Goal: Communication & Community: Share content

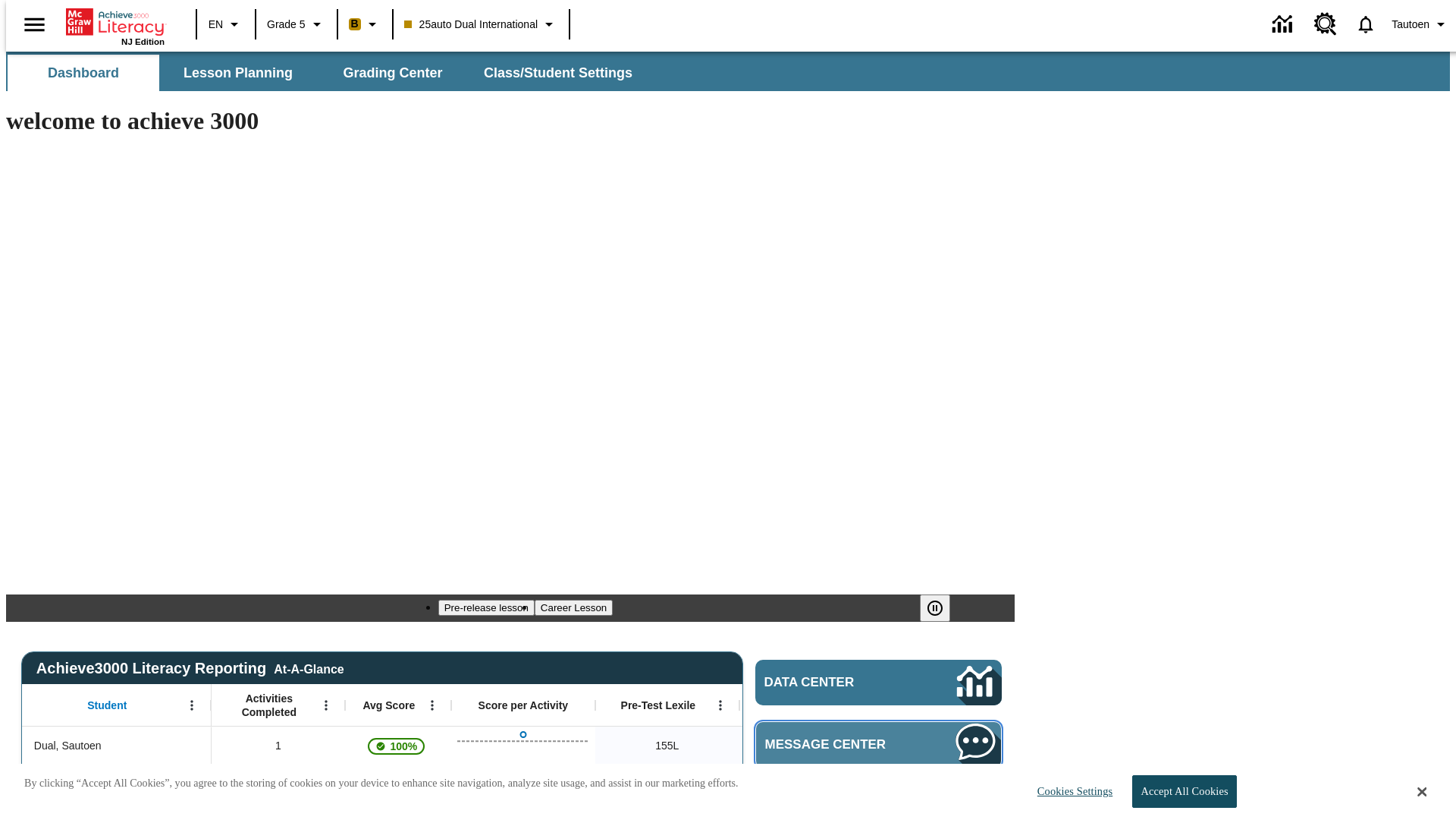
click at [883, 737] on span "Message Center" at bounding box center [838, 744] width 146 height 15
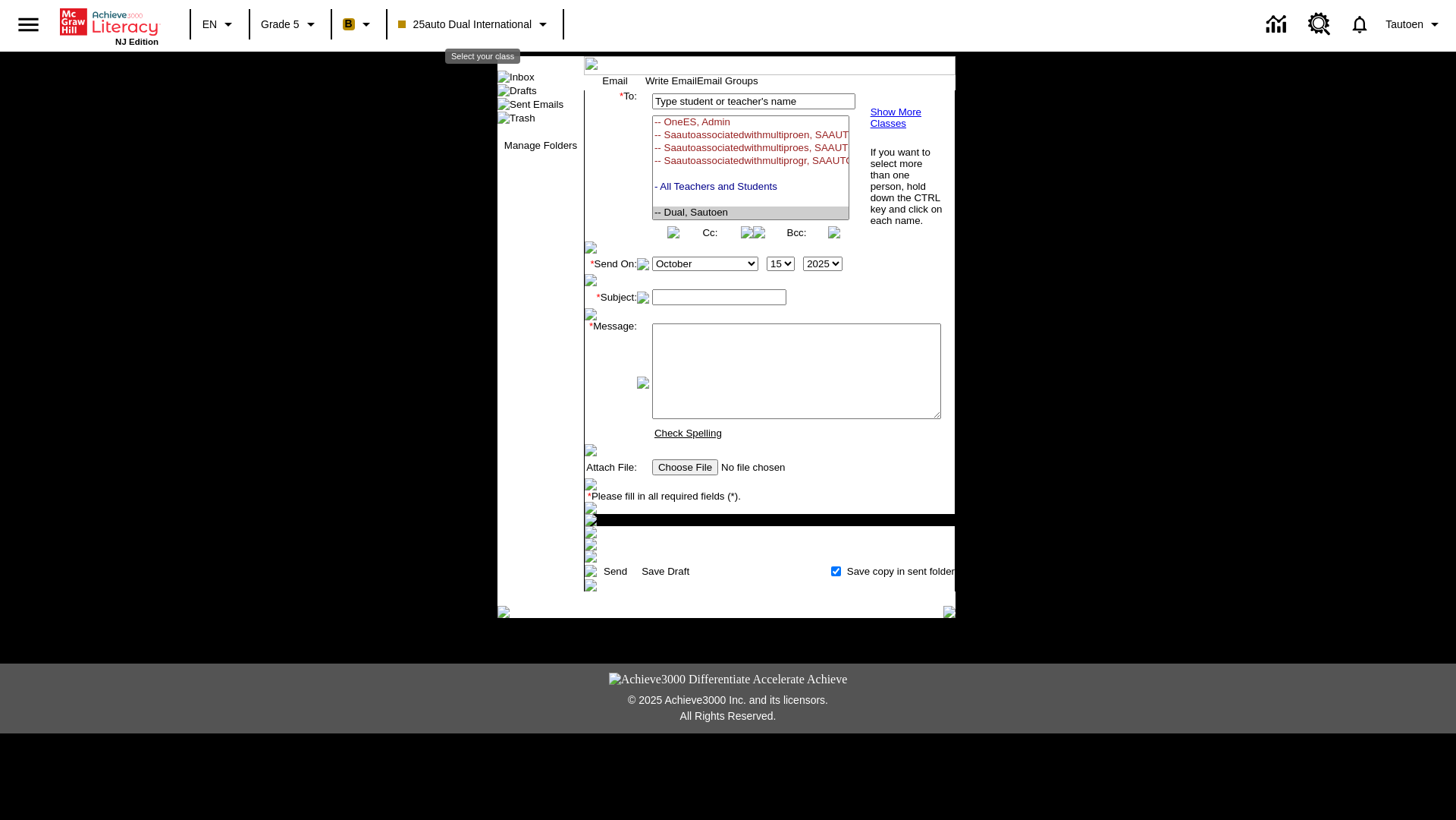
select select "U,21476361,1"
type input "Autotest-tCurVARPNs"
type textarea "email body message"
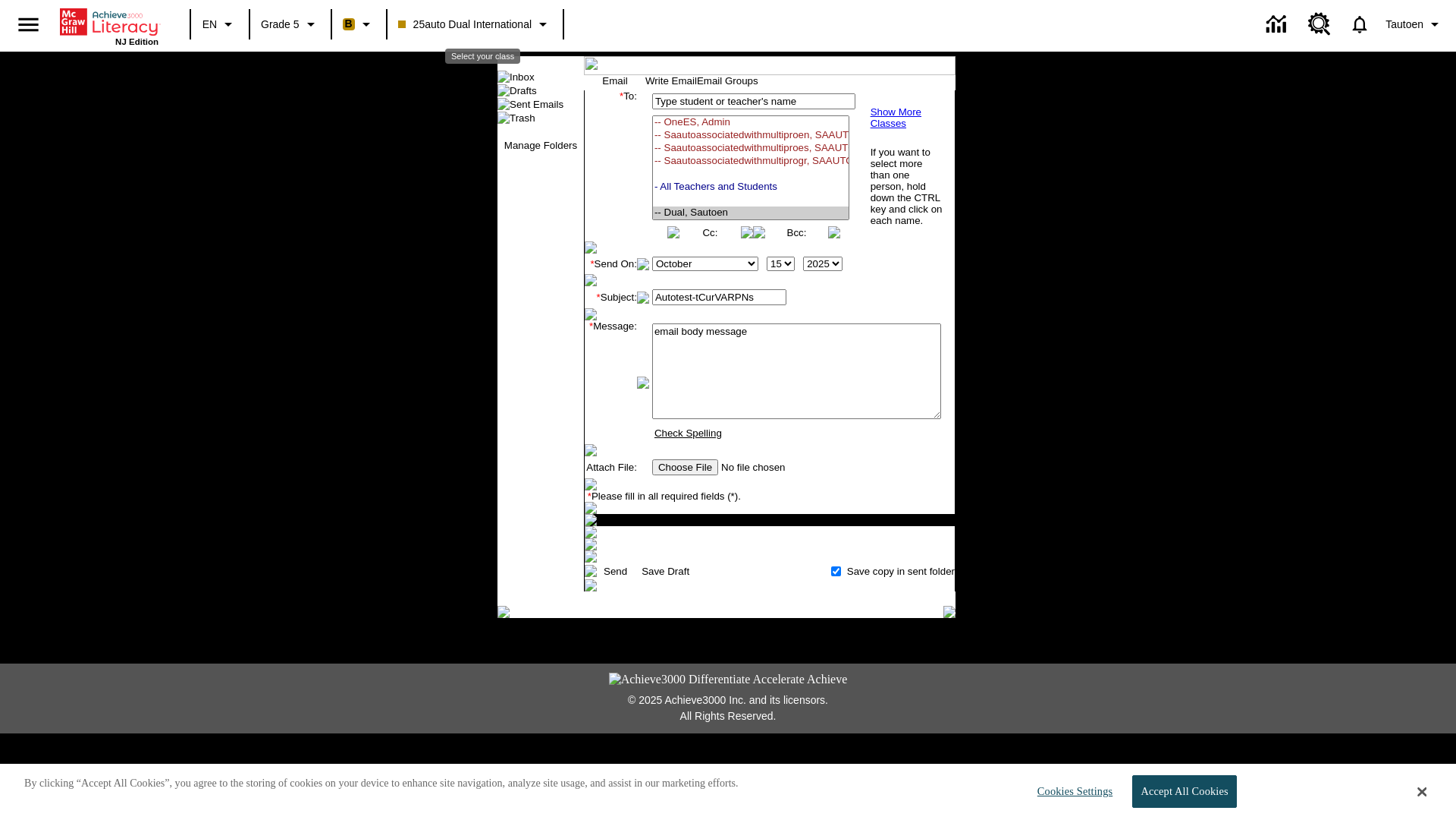
scroll to position [284, 0]
click at [617, 576] on link "Send" at bounding box center [616, 571] width 24 height 12
